Goal: Transaction & Acquisition: Purchase product/service

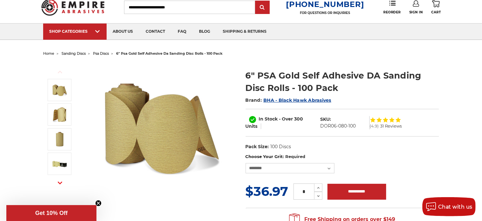
scroll to position [32, 0]
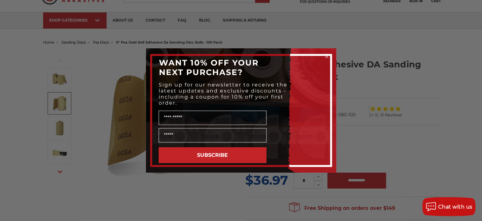
click at [325, 56] on circle "Close dialog" at bounding box center [327, 56] width 6 height 6
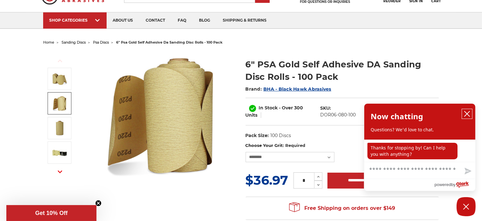
click at [466, 112] on icon "close chatbox" at bounding box center [467, 113] width 6 height 6
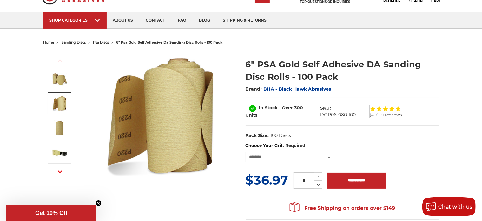
click at [395, 116] on span "31 Reviews" at bounding box center [391, 115] width 22 height 4
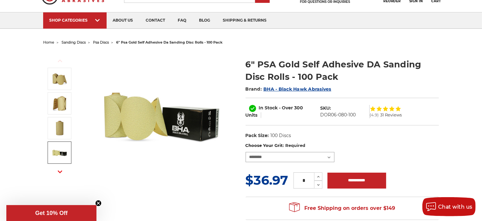
click at [317, 154] on select "**********" at bounding box center [290, 157] width 89 height 10
click at [201, 160] on img at bounding box center [161, 114] width 127 height 127
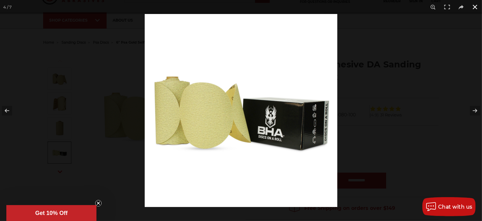
click at [476, 6] on button at bounding box center [475, 7] width 14 height 14
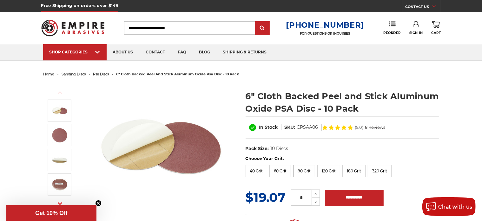
click at [300, 170] on label "80 Grit" at bounding box center [304, 171] width 22 height 12
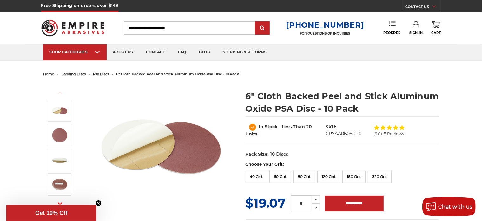
click at [14, 24] on header "Free Shipping on orders over $149 CONTACT US [DATE] - [DATE] (excluding holiday…" at bounding box center [241, 30] width 482 height 61
